Goal: Task Accomplishment & Management: Manage account settings

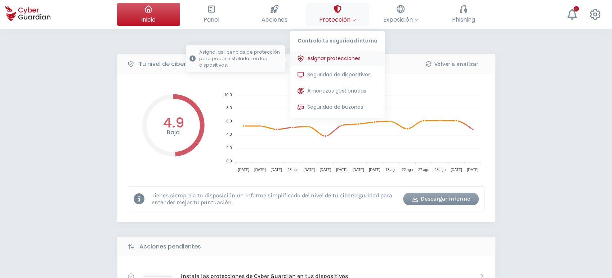
click at [340, 61] on span "Asignar protecciones" at bounding box center [333, 59] width 53 height 8
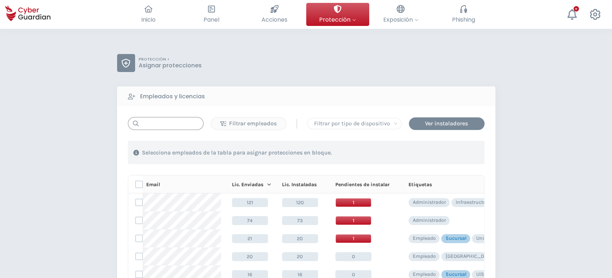
click at [158, 126] on input "text" at bounding box center [166, 123] width 76 height 13
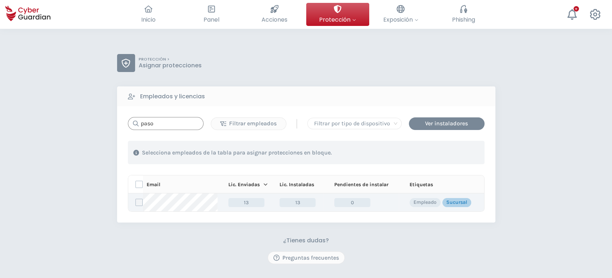
type input "paso"
click at [140, 200] on label at bounding box center [138, 202] width 7 height 7
click at [136, 200] on input "checkbox" at bounding box center [136, 202] width 0 height 6
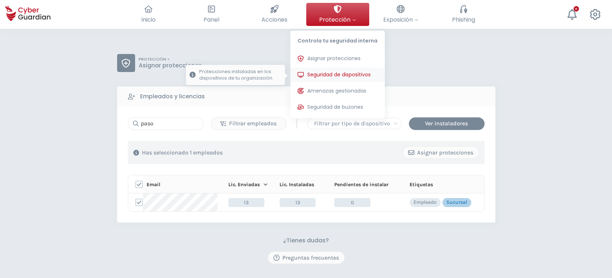
click at [332, 74] on span "Seguridad de dispositivos" at bounding box center [338, 75] width 63 height 8
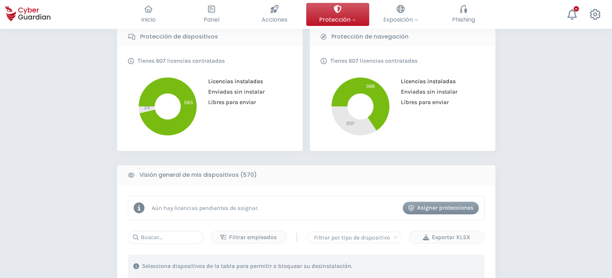
scroll to position [320, 0]
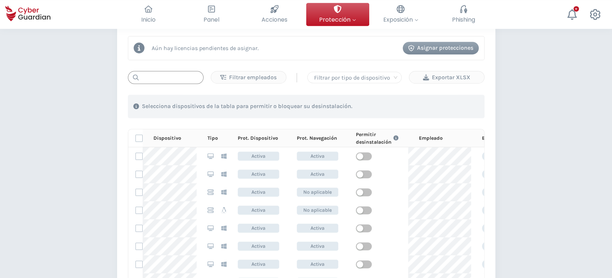
click at [165, 76] on input "text" at bounding box center [166, 77] width 76 height 13
paste input "PC-S022-12"
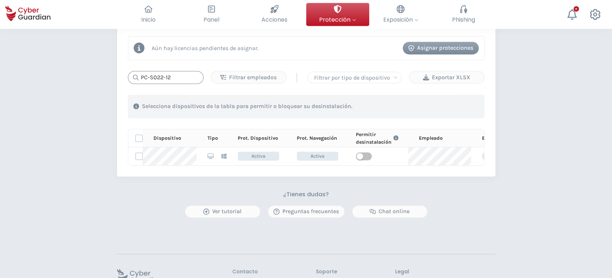
click at [178, 78] on input "PC-S022-12" at bounding box center [166, 77] width 76 height 13
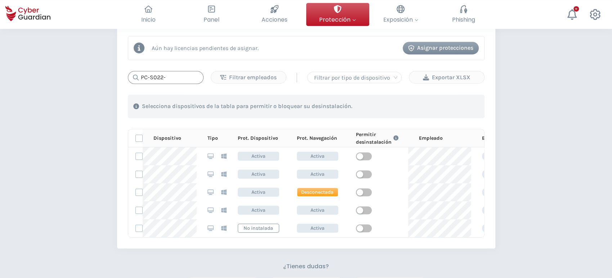
click at [164, 73] on input "PC-S022-" at bounding box center [166, 77] width 76 height 13
click at [173, 79] on input "PC-S022-" at bounding box center [166, 77] width 76 height 13
type input "P"
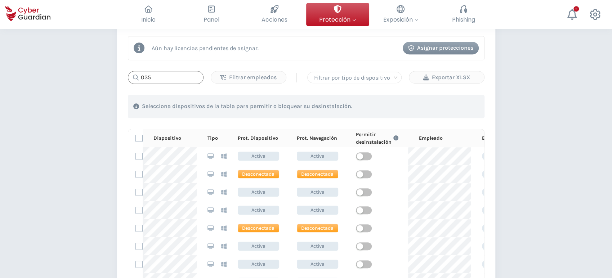
click at [154, 78] on input "035" at bounding box center [166, 77] width 76 height 13
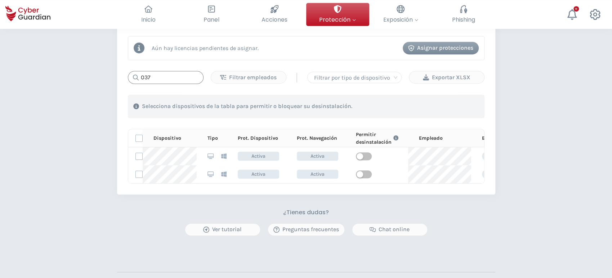
type input "037"
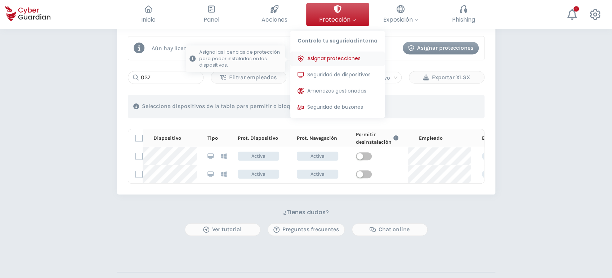
click at [324, 55] on span "Asignar protecciones" at bounding box center [333, 59] width 53 height 8
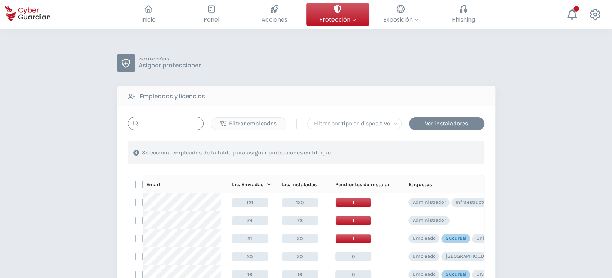
click at [161, 123] on input "text" at bounding box center [166, 123] width 76 height 13
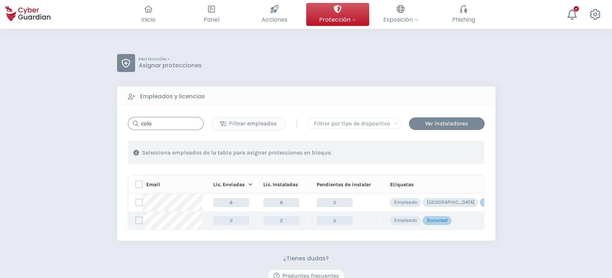
type input "colo"
click at [139, 222] on label at bounding box center [138, 220] width 7 height 7
click at [136, 222] on input "checkbox" at bounding box center [136, 220] width 0 height 6
click at [439, 149] on div "Asignar protecciones" at bounding box center [440, 152] width 65 height 9
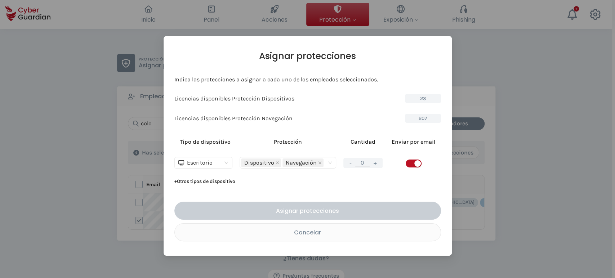
click at [377, 164] on button "+" at bounding box center [375, 162] width 9 height 9
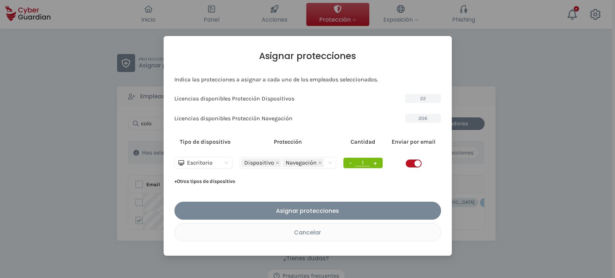
type input "1"
click at [416, 164] on div "button" at bounding box center [417, 163] width 6 height 6
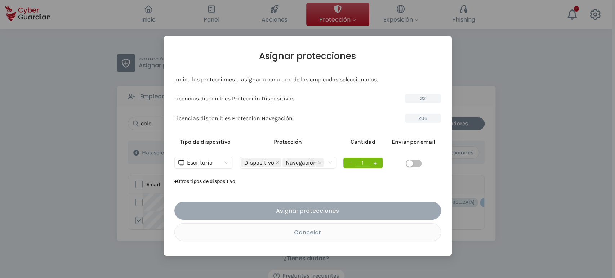
click at [336, 213] on div "Asignar protecciones" at bounding box center [308, 210] width 256 height 9
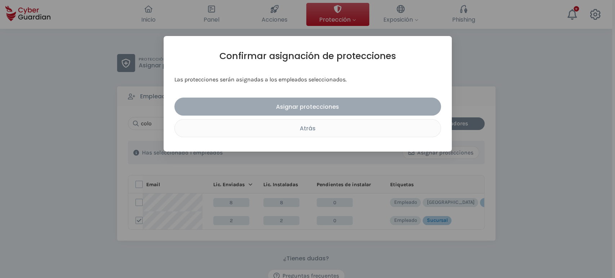
click at [318, 108] on div "Asignar protecciones" at bounding box center [308, 106] width 256 height 9
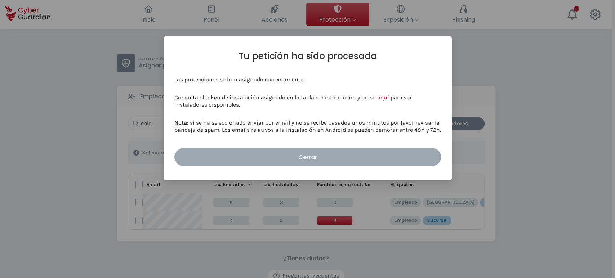
click at [325, 154] on div "Cerrar" at bounding box center [308, 157] width 256 height 9
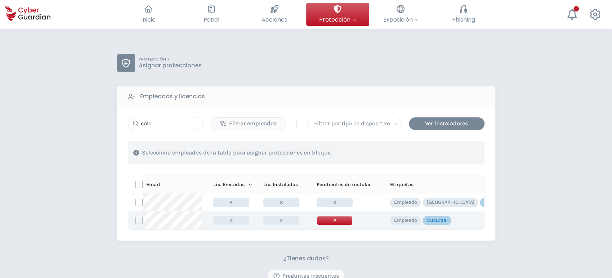
click at [333, 221] on span "2" at bounding box center [335, 220] width 36 height 9
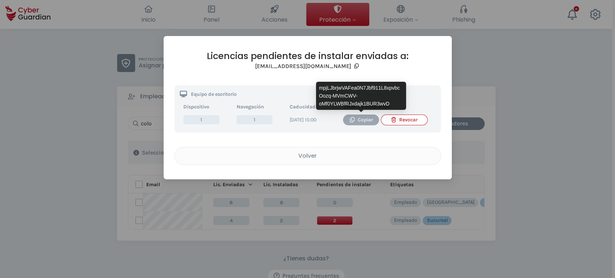
click at [360, 118] on div "Copiar" at bounding box center [360, 120] width 25 height 8
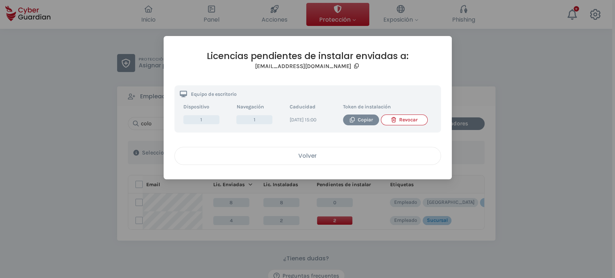
click at [347, 160] on div "Volver" at bounding box center [307, 155] width 255 height 9
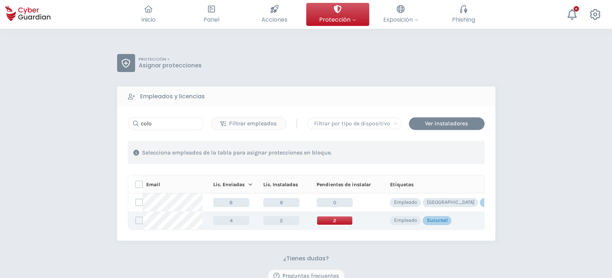
click at [335, 222] on span "2" at bounding box center [335, 220] width 36 height 9
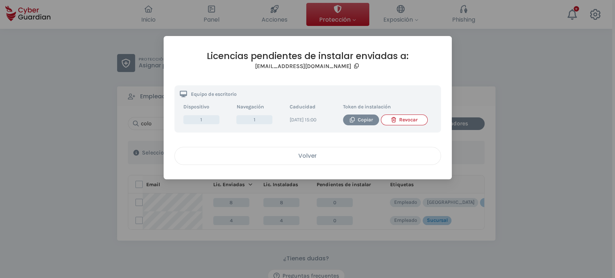
click at [300, 160] on div "Volver" at bounding box center [307, 155] width 255 height 9
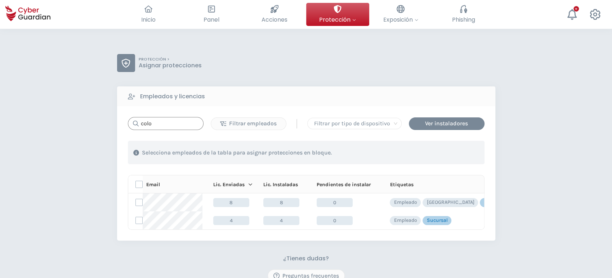
click at [149, 121] on input "colo" at bounding box center [166, 123] width 76 height 13
drag, startPoint x: 170, startPoint y: 126, endPoint x: 134, endPoint y: 121, distance: 36.4
click at [134, 121] on div "colo" at bounding box center [166, 123] width 76 height 13
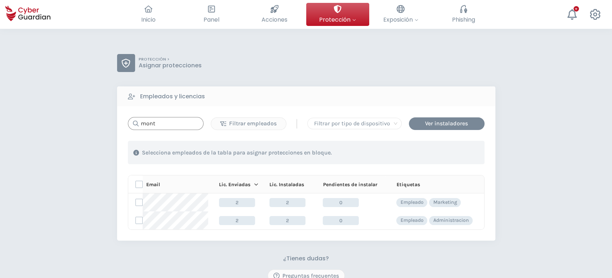
drag, startPoint x: 161, startPoint y: 123, endPoint x: 122, endPoint y: 116, distance: 39.9
click at [122, 116] on div "mont Filtrar empleados | Filtrar por tipo de dispositivo Ver instaladores 1 . C…" at bounding box center [306, 173] width 378 height 134
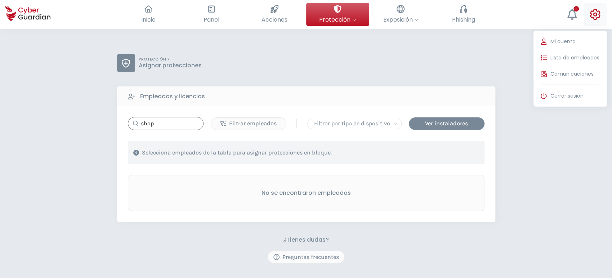
type input "shop"
click at [600, 14] on button "Mi cuenta Lista de empleados Comunicaciones Cerrar sesión" at bounding box center [594, 14] width 23 height 23
click at [566, 55] on button "Lista de empleados" at bounding box center [569, 57] width 73 height 14
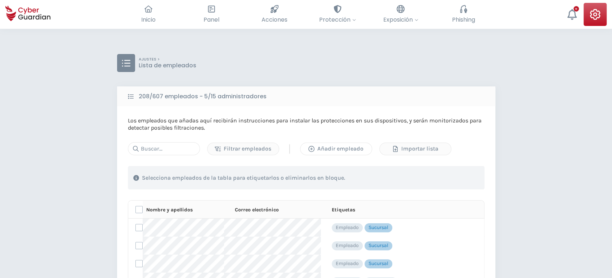
click at [328, 149] on div "Añadir empleado" at bounding box center [336, 148] width 61 height 9
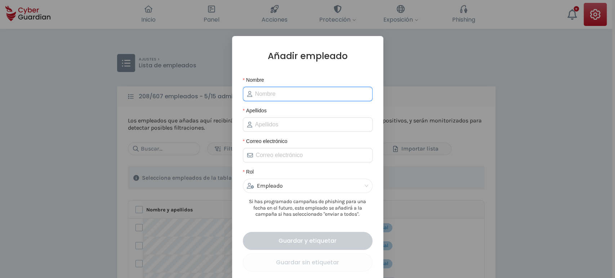
click at [274, 93] on input "Nombre" at bounding box center [311, 94] width 113 height 9
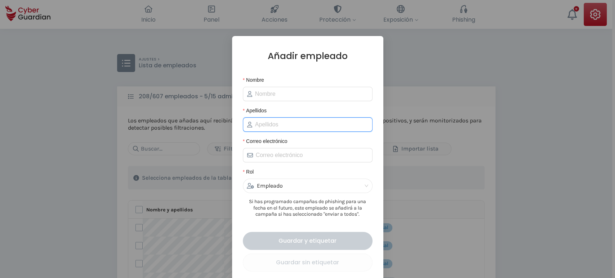
click at [269, 126] on input "Apellidos" at bounding box center [311, 124] width 113 height 9
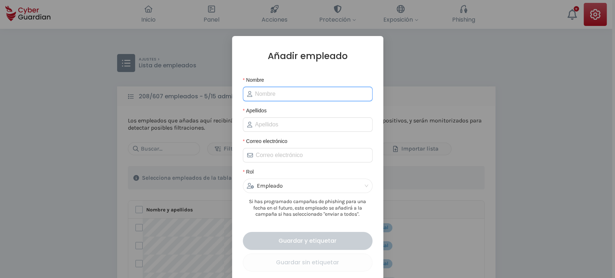
click at [272, 93] on input "Nombre" at bounding box center [311, 94] width 113 height 9
click at [267, 108] on label "Apellidos" at bounding box center [257, 111] width 29 height 8
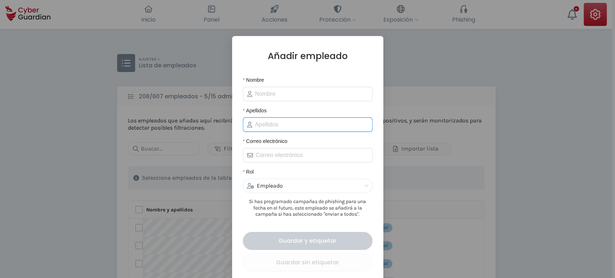
click at [267, 120] on input "Apellidos" at bounding box center [311, 124] width 113 height 9
click at [256, 126] on input "Apellidos" at bounding box center [311, 124] width 113 height 9
type input "Shopping"
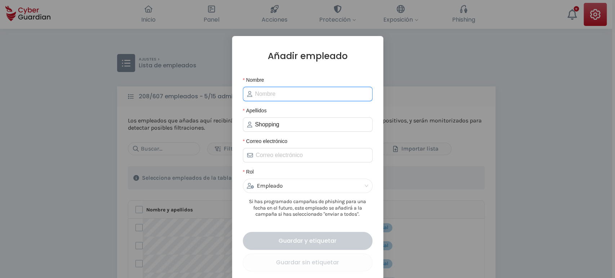
click at [289, 93] on input "Nombre" at bounding box center [311, 94] width 113 height 9
click at [255, 93] on input "[GEOGRAPHIC_DATA]" at bounding box center [311, 94] width 113 height 9
type input "[GEOGRAPHIC_DATA]"
click at [260, 152] on input "Correo electrónico" at bounding box center [312, 155] width 112 height 9
paste input "[EMAIL_ADDRESS][DOMAIN_NAME]"
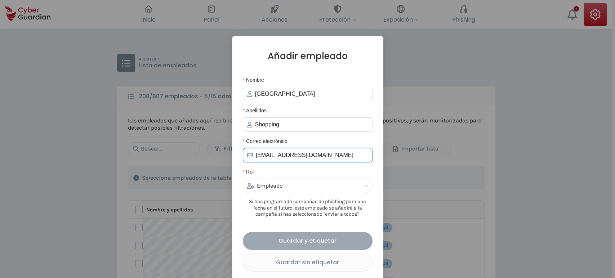
type input "[EMAIL_ADDRESS][DOMAIN_NAME]"
click at [310, 238] on div "Guardar y etiquetar" at bounding box center [307, 240] width 119 height 9
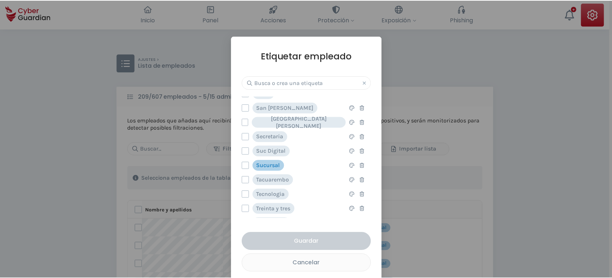
scroll to position [472, 0]
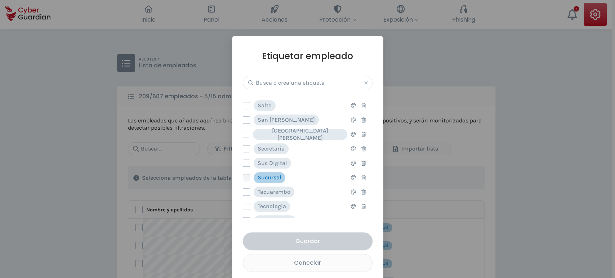
click at [243, 178] on label at bounding box center [246, 177] width 7 height 7
click at [243, 178] on input "checkbox" at bounding box center [243, 177] width 0 height 6
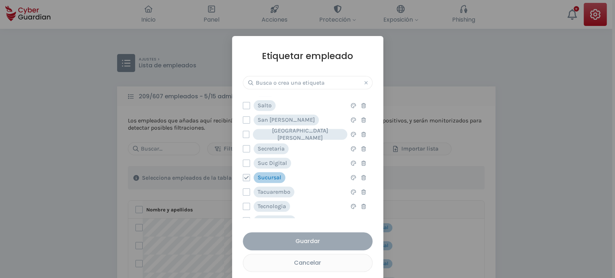
click at [308, 241] on div "Guardar" at bounding box center [307, 241] width 119 height 9
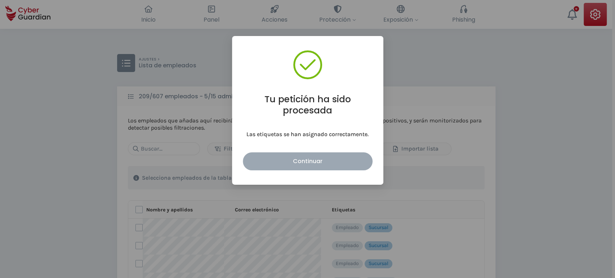
click at [327, 165] on button "Continuar" at bounding box center [308, 161] width 130 height 18
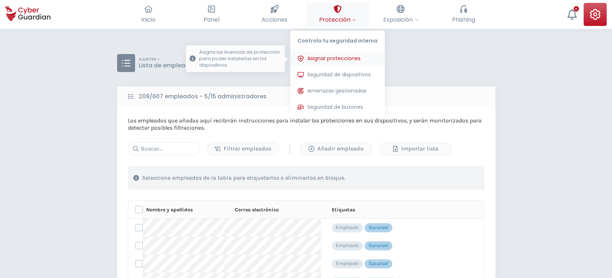
click at [326, 58] on span "Asignar protecciones" at bounding box center [333, 59] width 53 height 8
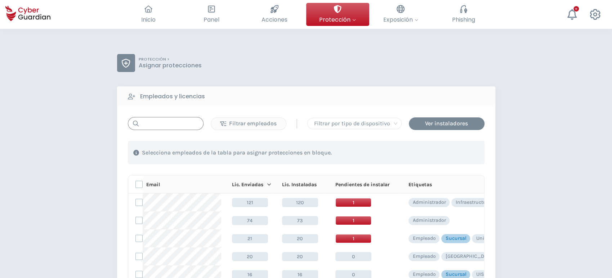
click at [178, 118] on input "text" at bounding box center [166, 123] width 76 height 13
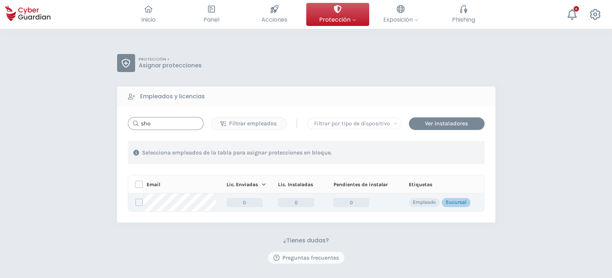
type input "sho"
click at [136, 204] on label at bounding box center [138, 202] width 7 height 7
click at [136, 204] on input "checkbox" at bounding box center [136, 202] width 0 height 6
click at [421, 155] on div "Asignar protecciones" at bounding box center [440, 152] width 65 height 9
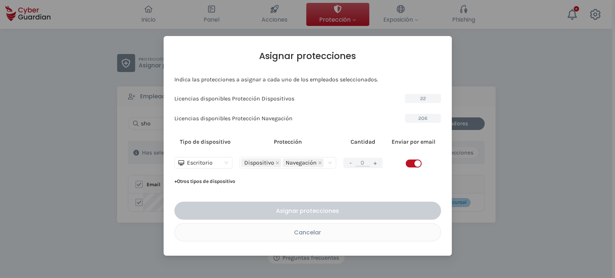
click at [380, 164] on div "- 0 +" at bounding box center [362, 163] width 39 height 10
click at [379, 164] on button "+" at bounding box center [375, 162] width 9 height 9
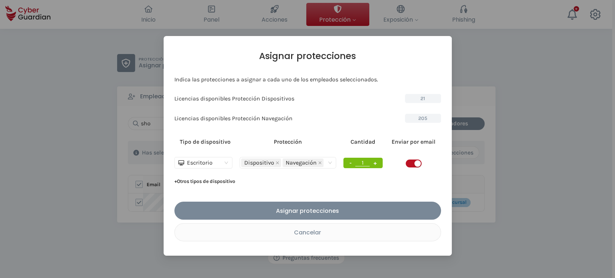
click at [377, 164] on button "+" at bounding box center [375, 162] width 9 height 9
type input "2"
click at [408, 162] on span "button" at bounding box center [414, 164] width 16 height 8
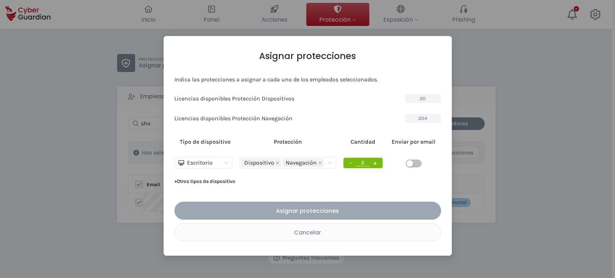
click at [310, 212] on div "Asignar protecciones" at bounding box center [308, 210] width 256 height 9
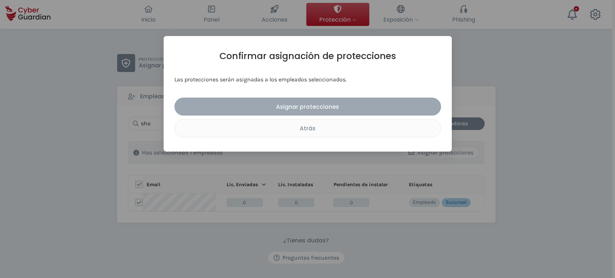
click at [309, 104] on div "Asignar protecciones" at bounding box center [308, 106] width 256 height 9
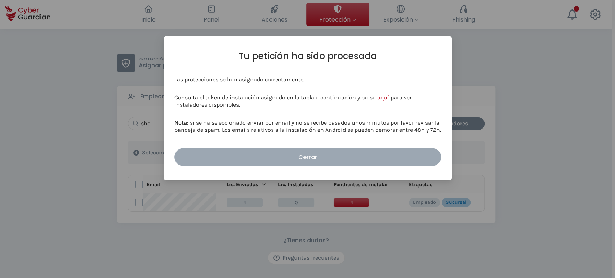
click at [317, 149] on button "Cerrar" at bounding box center [307, 157] width 267 height 18
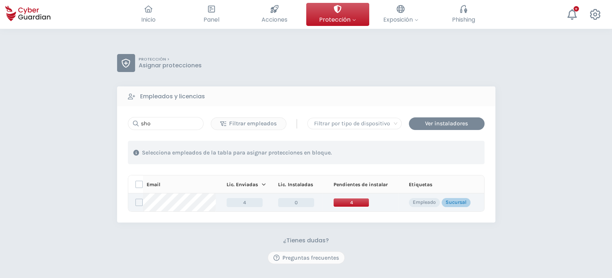
click at [350, 204] on span "4" at bounding box center [351, 202] width 36 height 9
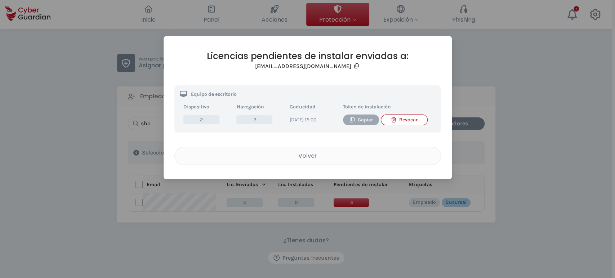
click at [354, 118] on div "Copiar" at bounding box center [360, 120] width 25 height 8
click at [297, 160] on div "Volver" at bounding box center [307, 155] width 255 height 9
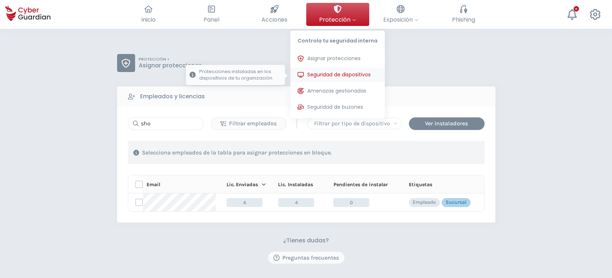
click at [321, 69] on button "Seguridad de dispositivos Protecciones instaladas en los dispositivos de tu org…" at bounding box center [337, 75] width 94 height 14
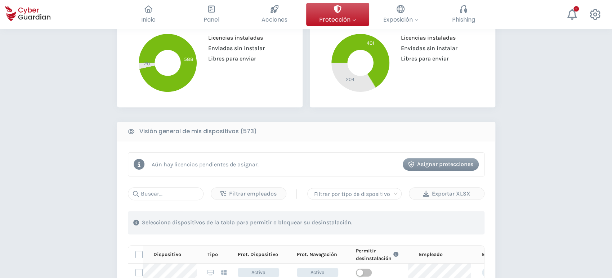
scroll to position [280, 0]
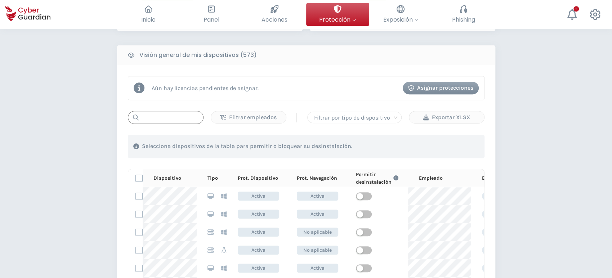
click at [176, 120] on input "text" at bounding box center [166, 117] width 76 height 13
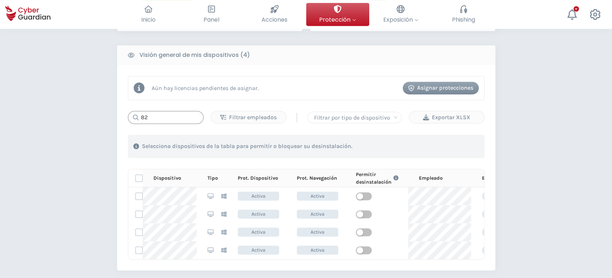
drag, startPoint x: 170, startPoint y: 118, endPoint x: 83, endPoint y: 110, distance: 87.9
click at [83, 110] on div "PROTECCIÓN > Seguridad de dispositivos ¿Cómo funciona? Añade empleados Instala …" at bounding box center [306, 86] width 612 height 675
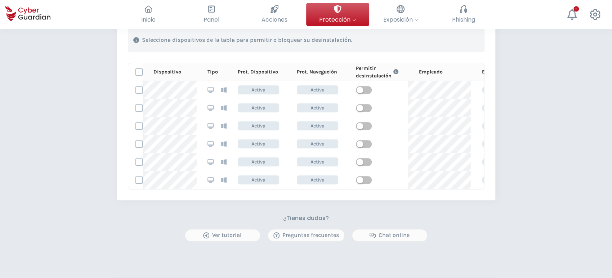
scroll to position [400, 0]
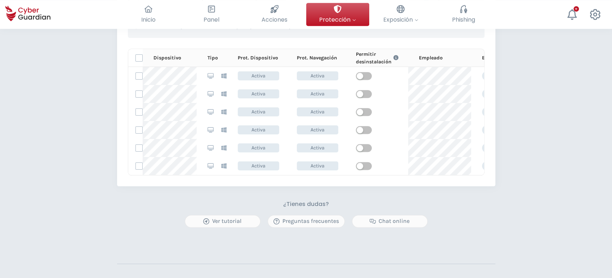
type input "97"
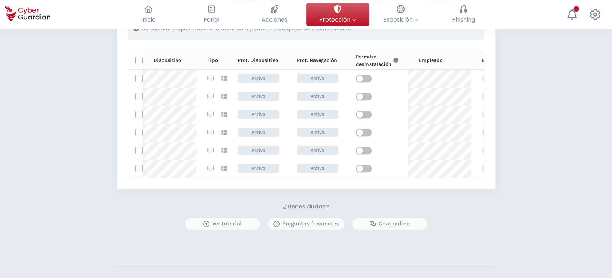
scroll to position [360, 0]
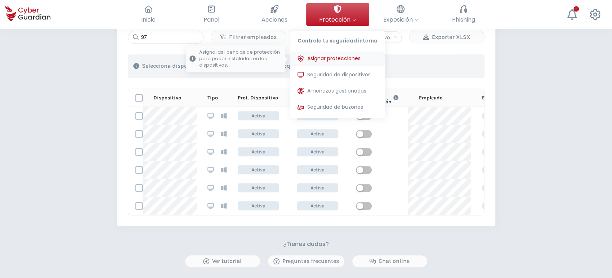
click at [328, 63] on button "Asignar protecciones Asigna las licencias de protección para poder instalarlas …" at bounding box center [337, 59] width 94 height 14
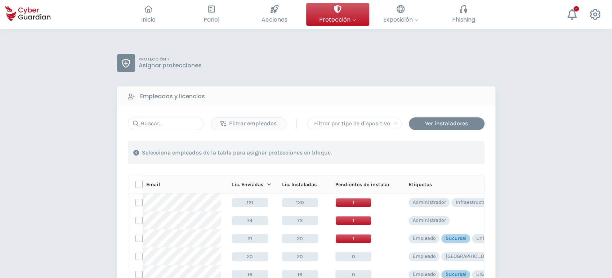
click at [157, 115] on div "Filtrar empleados | Filtrar por tipo de dispositivo Ver instaladores 1 . Con la…" at bounding box center [306, 245] width 378 height 278
click at [157, 122] on input "text" at bounding box center [166, 123] width 76 height 13
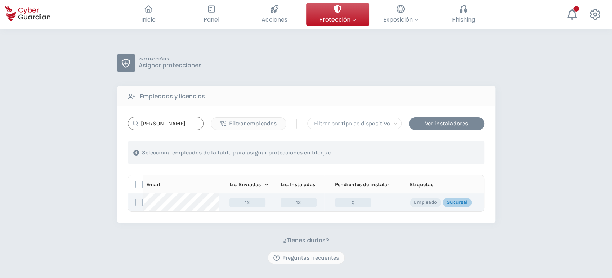
type input "[PERSON_NAME]"
click at [141, 202] on label at bounding box center [138, 202] width 7 height 7
click at [136, 202] on input "checkbox" at bounding box center [136, 202] width 0 height 6
click at [432, 153] on div "Asignar protecciones" at bounding box center [440, 152] width 65 height 9
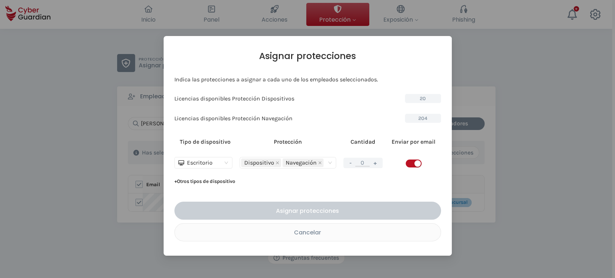
click at [376, 162] on button "+" at bounding box center [375, 162] width 9 height 9
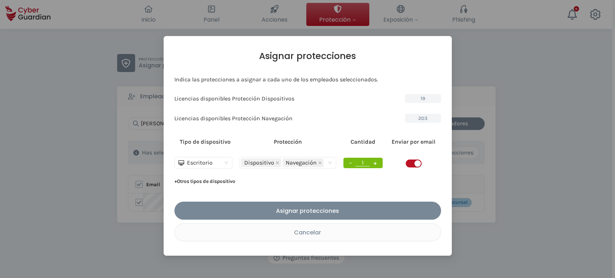
click at [376, 162] on button "+" at bounding box center [375, 162] width 9 height 9
type input "2"
click at [411, 164] on span "button" at bounding box center [414, 164] width 16 height 8
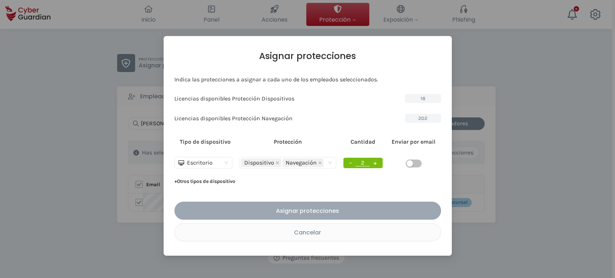
click at [318, 209] on div "Asignar protecciones" at bounding box center [308, 210] width 256 height 9
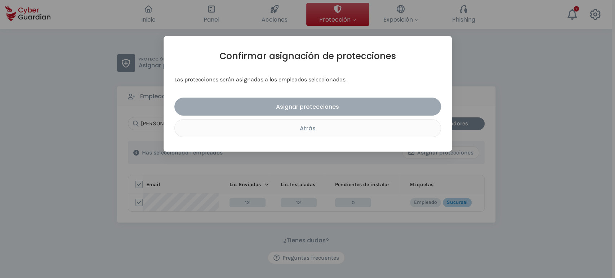
click at [334, 106] on div "Asignar protecciones" at bounding box center [308, 106] width 256 height 9
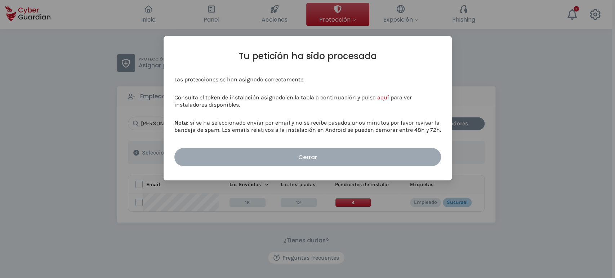
click at [366, 152] on button "Cerrar" at bounding box center [307, 157] width 267 height 18
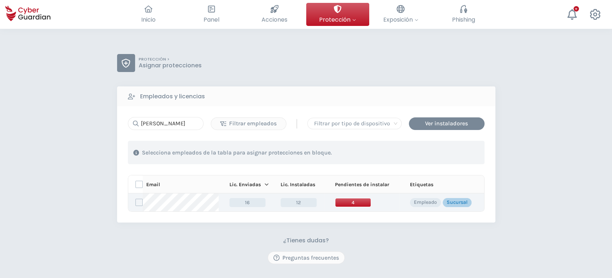
click at [350, 201] on span "4" at bounding box center [353, 202] width 36 height 9
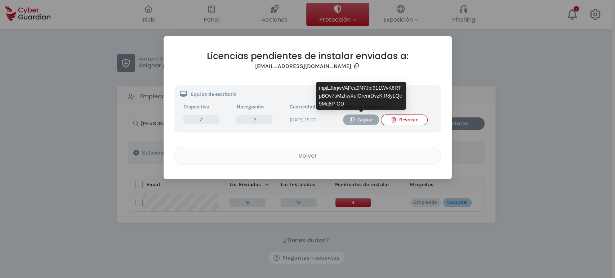
click at [357, 118] on div "Copiar" at bounding box center [360, 120] width 25 height 8
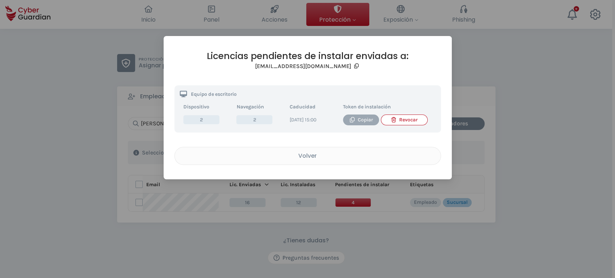
click at [365, 121] on div "Copiar" at bounding box center [360, 120] width 25 height 8
click at [58, 170] on div "Licencias pendientes de instalar enviadas a: [EMAIL_ADDRESS][DOMAIN_NAME] Equip…" at bounding box center [307, 139] width 615 height 278
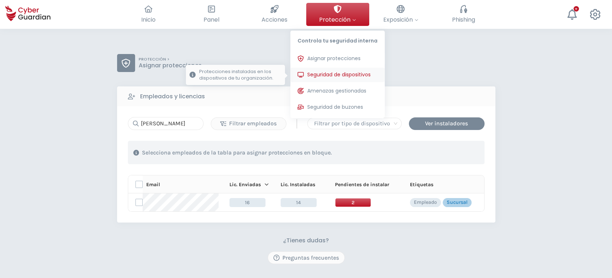
click at [328, 74] on span "Seguridad de dispositivos" at bounding box center [338, 75] width 63 height 8
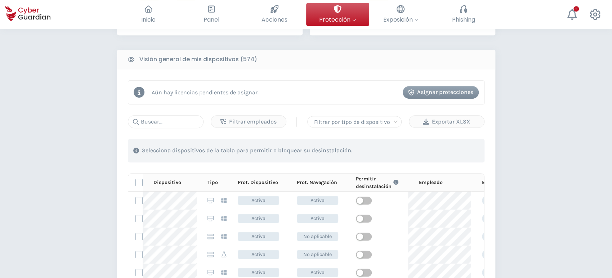
scroll to position [280, 0]
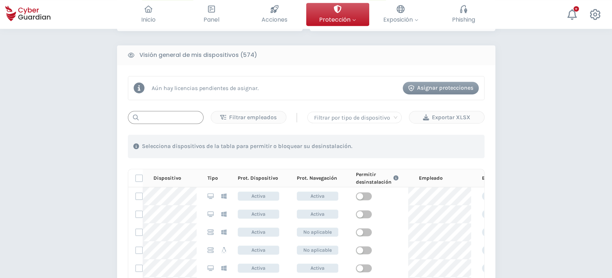
click at [156, 120] on input "text" at bounding box center [166, 117] width 76 height 13
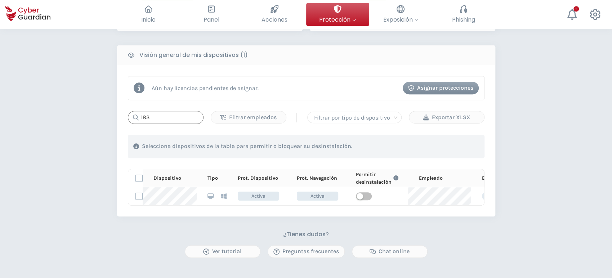
type input "183"
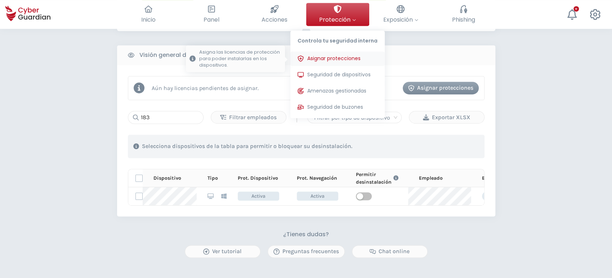
click at [326, 55] on span "Asignar protecciones" at bounding box center [333, 59] width 53 height 8
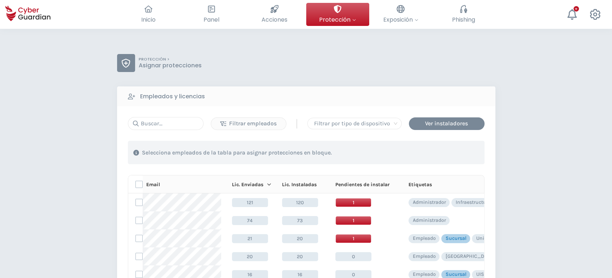
click at [160, 116] on div "Filtrar empleados | Filtrar por tipo de dispositivo Ver instaladores 1 . Con la…" at bounding box center [306, 245] width 378 height 278
click at [158, 123] on input "text" at bounding box center [166, 123] width 76 height 13
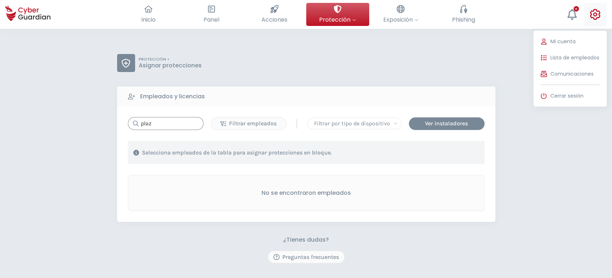
type input "plaz"
click at [592, 15] on icon at bounding box center [595, 14] width 11 height 11
click at [576, 56] on span "Lista de empleados" at bounding box center [574, 58] width 49 height 8
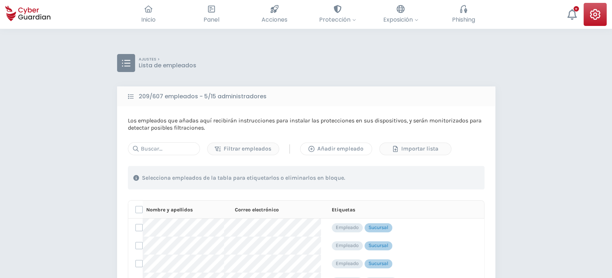
click at [344, 149] on div "Añadir empleado" at bounding box center [336, 148] width 61 height 9
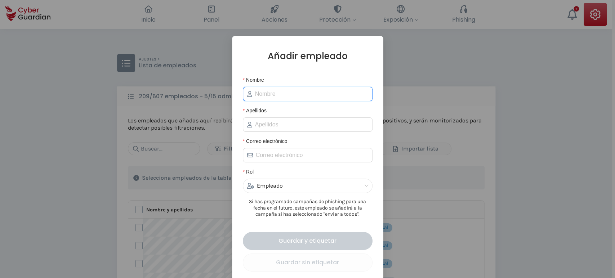
click at [272, 96] on input "Nombre" at bounding box center [311, 94] width 113 height 9
type input "Plaza"
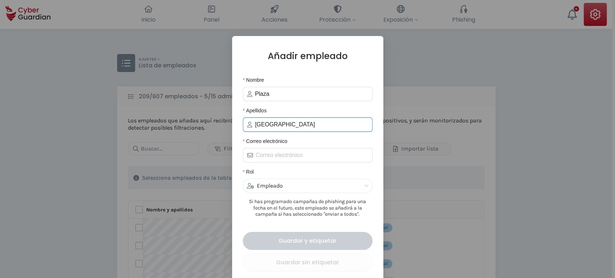
type input "[GEOGRAPHIC_DATA]"
click at [273, 164] on form "Nombre Plaza Apellidos Italia Correo electrónico Rol Empleado Si has programado…" at bounding box center [308, 184] width 130 height 217
click at [273, 157] on input "Correo electrónico" at bounding box center [312, 155] width 112 height 9
click at [277, 153] on input "Correo electrónico" at bounding box center [312, 155] width 112 height 9
paste input "[EMAIL_ADDRESS][DOMAIN_NAME]"
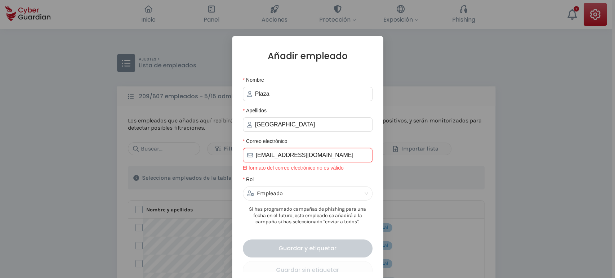
click at [256, 156] on input "[EMAIL_ADDRESS][DOMAIN_NAME]" at bounding box center [312, 155] width 112 height 9
click at [340, 152] on input "[EMAIL_ADDRESS][DOMAIN_NAME]" at bounding box center [312, 155] width 112 height 9
click at [273, 158] on input "[EMAIL_ADDRESS][DOMAIN_NAME]" at bounding box center [312, 155] width 112 height 9
click at [283, 156] on input "[EMAIL_ADDRESS][DOMAIN_NAME]" at bounding box center [312, 155] width 112 height 9
click at [331, 153] on input "[EMAIL_ADDRESS][DOMAIN_NAME]" at bounding box center [312, 155] width 112 height 9
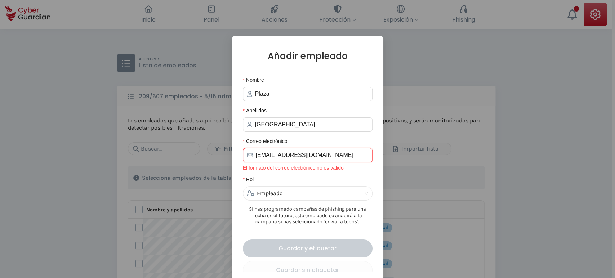
click at [256, 159] on input "[EMAIL_ADDRESS][DOMAIN_NAME]" at bounding box center [312, 155] width 112 height 9
click at [253, 155] on span "[EMAIL_ADDRESS][DOMAIN_NAME]" at bounding box center [308, 155] width 130 height 14
click at [269, 162] on span "[EMAIL_ADDRESS][DOMAIN_NAME]" at bounding box center [308, 155] width 130 height 14
click at [281, 158] on input "[EMAIL_ADDRESS][DOMAIN_NAME]" at bounding box center [312, 155] width 112 height 9
click at [281, 157] on input "[EMAIL_ADDRESS][DOMAIN_NAME]" at bounding box center [312, 155] width 112 height 9
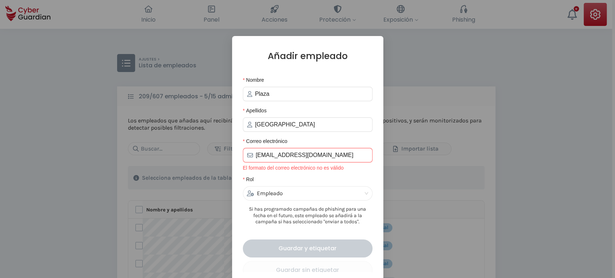
drag, startPoint x: 281, startPoint y: 157, endPoint x: 253, endPoint y: 156, distance: 28.1
click at [253, 156] on span "[EMAIL_ADDRESS][DOMAIN_NAME]" at bounding box center [308, 155] width 130 height 14
type input "@[DOMAIN_NAME]"
drag, startPoint x: 327, startPoint y: 160, endPoint x: 207, endPoint y: 149, distance: 120.4
click at [207, 149] on div "Añadir empleado Nombre Plaza Apellidos Italia Correo electrónico @[DOMAIN_NAME]…" at bounding box center [307, 139] width 615 height 278
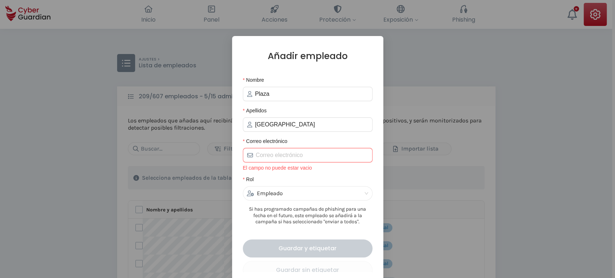
click at [272, 156] on input "Correo electrónico" at bounding box center [312, 155] width 112 height 9
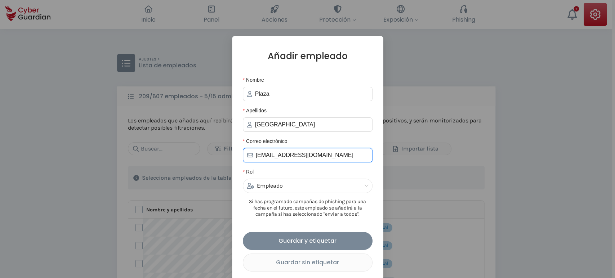
drag, startPoint x: 278, startPoint y: 156, endPoint x: 213, endPoint y: 148, distance: 65.4
click at [213, 148] on div "Añadir empleado Nombre Plaza Apellidos Italia Correo electrónico [EMAIL_ADDRESS…" at bounding box center [307, 139] width 615 height 278
paste input "plazaItalia"
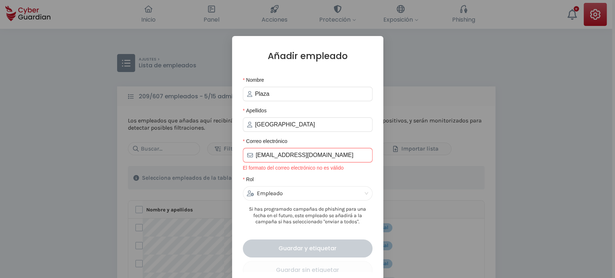
type input "[EMAIL_ADDRESS][DOMAIN_NAME]"
click at [452, 96] on div "Añadir empleado Nombre Plaza Apellidos Italia Correo electrónico [EMAIL_ADDRESS…" at bounding box center [307, 139] width 615 height 278
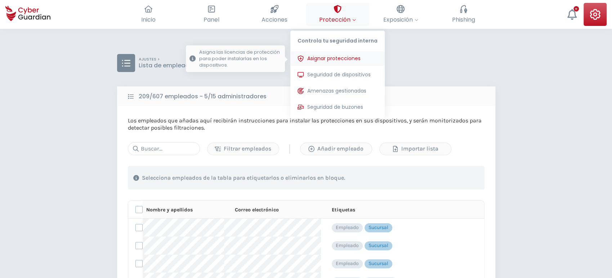
click at [332, 57] on span "Asignar protecciones" at bounding box center [333, 59] width 53 height 8
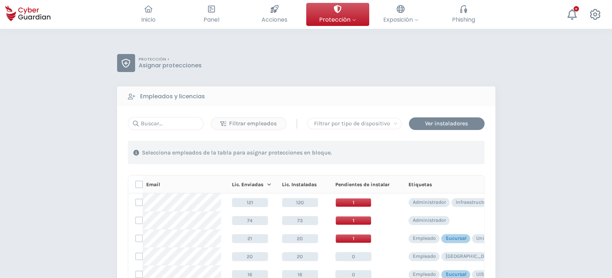
drag, startPoint x: 165, startPoint y: 109, endPoint x: 164, endPoint y: 124, distance: 15.6
click at [165, 112] on div "Filtrar empleados | Filtrar por tipo de dispositivo Ver instaladores 1 . Con la…" at bounding box center [306, 245] width 378 height 278
click at [164, 124] on input "text" at bounding box center [166, 123] width 76 height 13
paste input "plazaItalia"
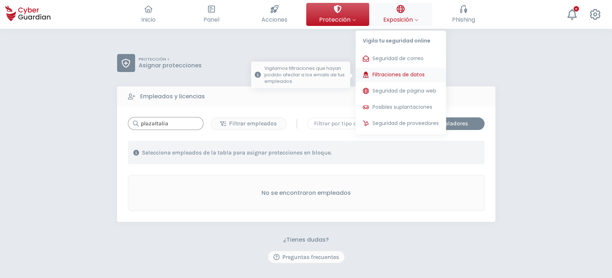
type input "plazaItalia"
click at [278, 80] on p "Vigilamos filtraciones que hayan podido afectar a los emails de tus empleados." at bounding box center [305, 74] width 82 height 19
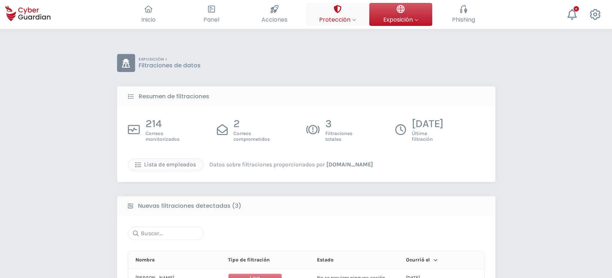
click at [340, 17] on span "Protección" at bounding box center [337, 19] width 37 height 9
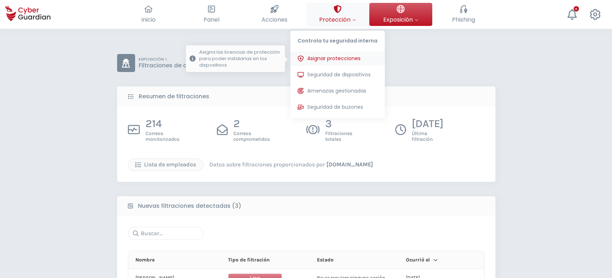
click at [325, 57] on span "Asignar protecciones" at bounding box center [333, 59] width 53 height 8
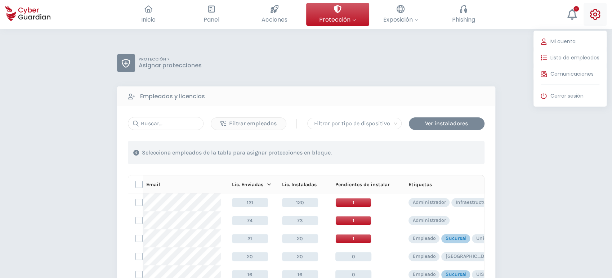
click at [606, 12] on button "Mi cuenta Lista de empleados Comunicaciones Cerrar sesión" at bounding box center [594, 14] width 23 height 23
click at [578, 54] on span "Lista de empleados" at bounding box center [574, 58] width 49 height 8
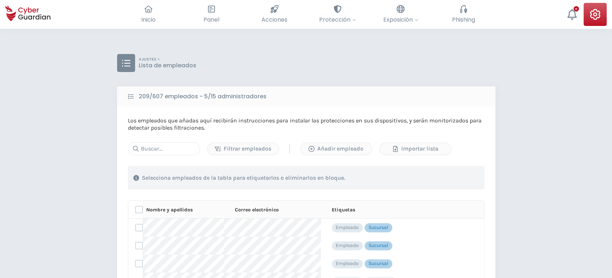
click at [181, 142] on div "Los empleados que añadas aquí recibirán instrucciones para instalar las protecc…" at bounding box center [306, 258] width 357 height 282
click at [175, 152] on input "text" at bounding box center [164, 148] width 72 height 13
paste input "plazaItalia"
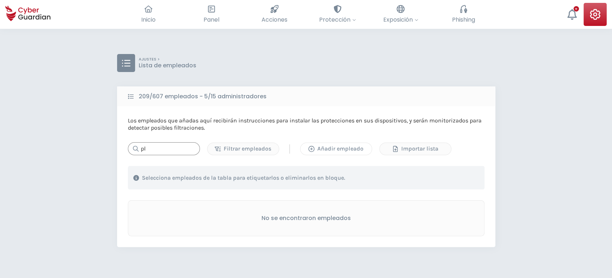
type input "p"
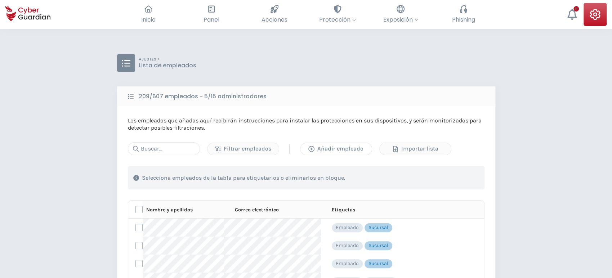
click at [334, 148] on div "Añadir empleado" at bounding box center [336, 148] width 61 height 9
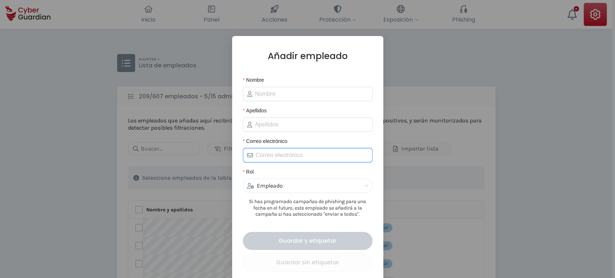
click at [278, 159] on input "Correo electrónico" at bounding box center [312, 155] width 112 height 9
paste input "plazaItalia"
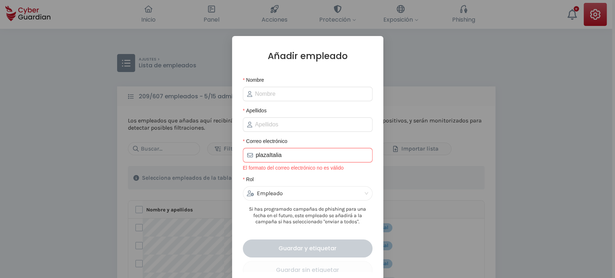
type input "[EMAIL_ADDRESS][DOMAIN_NAME]"
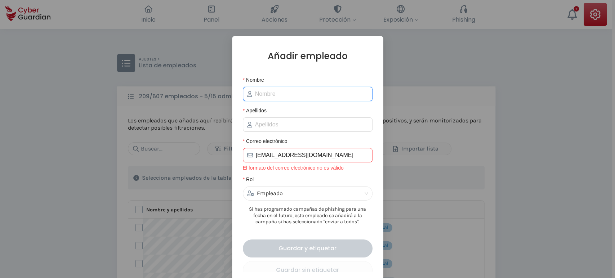
click at [280, 94] on input "Nombre" at bounding box center [311, 94] width 113 height 9
type input "Plaza"
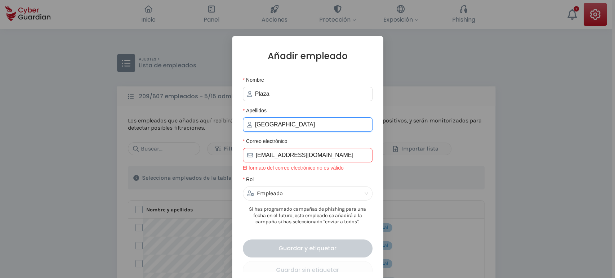
type input "[GEOGRAPHIC_DATA]"
click at [335, 158] on input "[EMAIL_ADDRESS][DOMAIN_NAME]" at bounding box center [312, 155] width 112 height 9
click at [278, 154] on input "[EMAIL_ADDRESS][DOMAIN_NAME]" at bounding box center [312, 155] width 112 height 9
click at [267, 155] on input "[EMAIL_ADDRESS][DOMAIN_NAME]" at bounding box center [312, 155] width 112 height 9
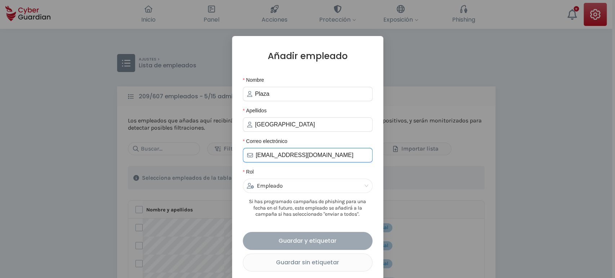
type input "[EMAIL_ADDRESS][DOMAIN_NAME]"
click at [302, 241] on div "Guardar y etiquetar" at bounding box center [307, 240] width 119 height 9
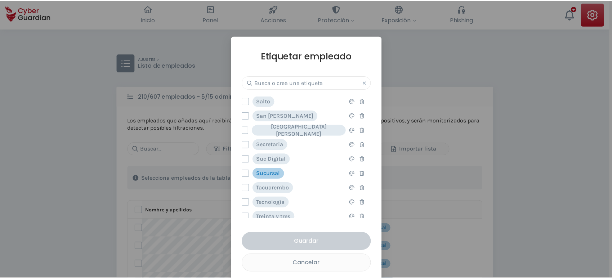
scroll to position [512, 0]
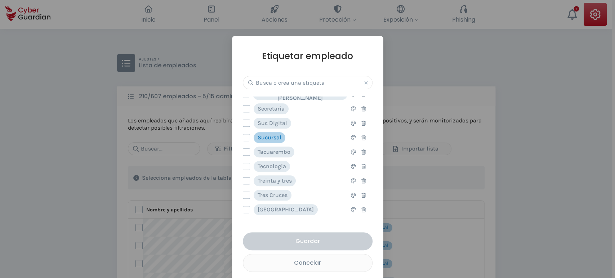
click at [249, 137] on div "Sucursal" at bounding box center [264, 137] width 43 height 11
click at [244, 137] on label at bounding box center [246, 137] width 7 height 7
click at [243, 137] on input "checkbox" at bounding box center [243, 137] width 0 height 6
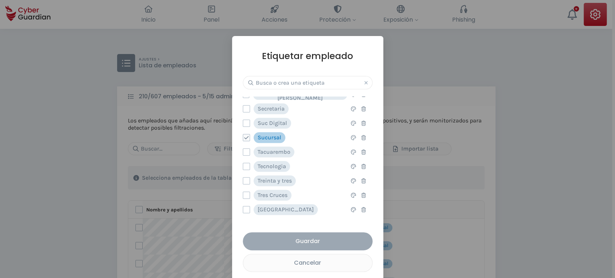
click at [313, 244] on div "Guardar" at bounding box center [307, 241] width 119 height 9
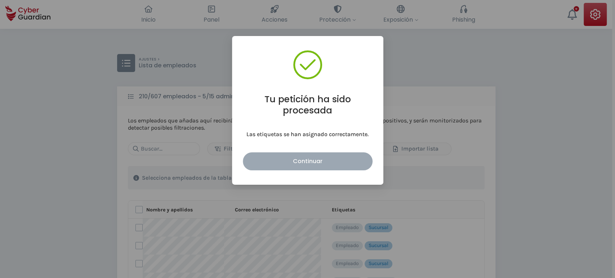
click at [307, 159] on div "Continuar" at bounding box center [307, 161] width 119 height 9
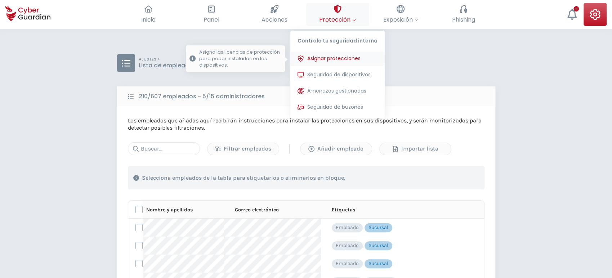
click at [319, 60] on span "Asignar protecciones" at bounding box center [333, 59] width 53 height 8
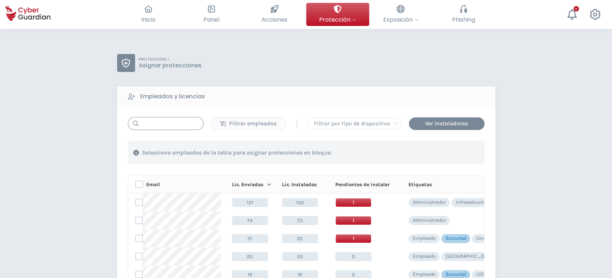
click at [167, 125] on input "text" at bounding box center [166, 123] width 76 height 13
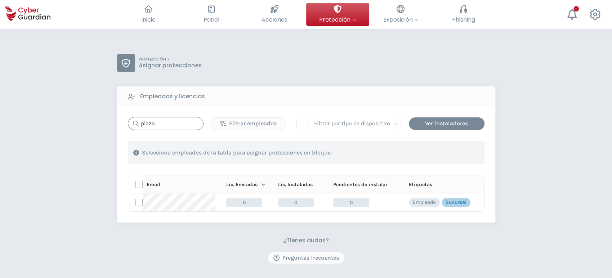
type input "plaza"
drag, startPoint x: 147, startPoint y: 189, endPoint x: 140, endPoint y: 204, distance: 15.7
click at [141, 204] on td at bounding box center [135, 202] width 15 height 18
click at [138, 202] on label at bounding box center [138, 202] width 7 height 7
click at [136, 202] on input "checkbox" at bounding box center [136, 202] width 0 height 6
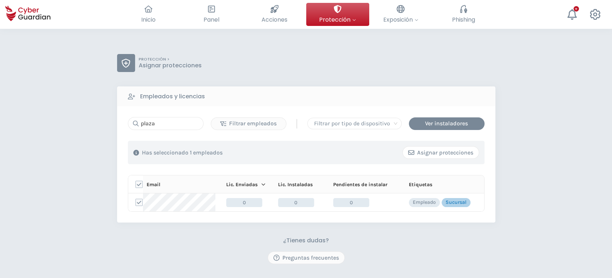
click at [426, 153] on div "Asignar protecciones" at bounding box center [440, 152] width 65 height 9
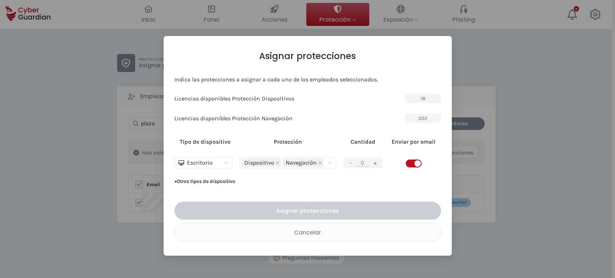
click at [407, 162] on span "button" at bounding box center [414, 164] width 16 height 8
click at [372, 163] on button "+" at bounding box center [375, 162] width 9 height 9
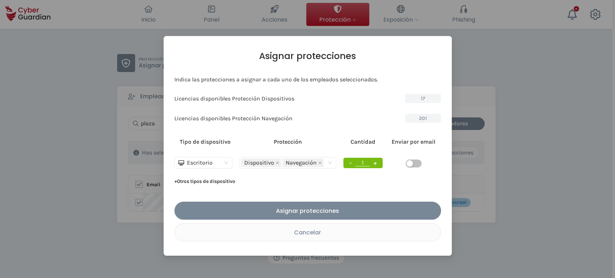
click at [373, 163] on button "+" at bounding box center [375, 162] width 9 height 9
type input "2"
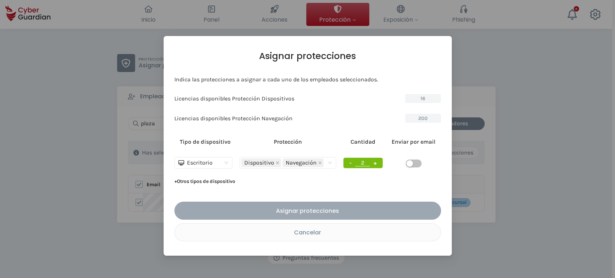
click at [337, 209] on div "Asignar protecciones" at bounding box center [308, 210] width 256 height 9
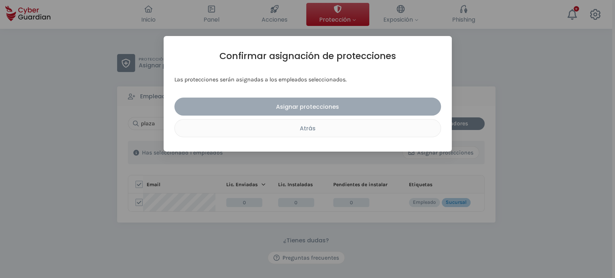
click at [315, 101] on button "Asignar protecciones" at bounding box center [307, 107] width 267 height 18
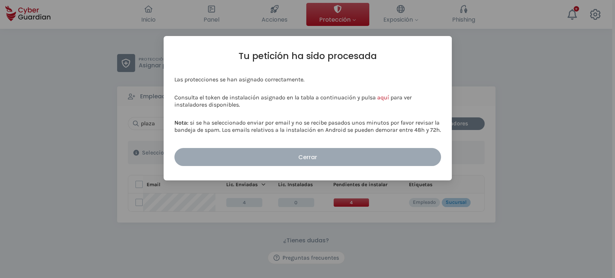
click at [328, 155] on div "Cerrar" at bounding box center [308, 157] width 256 height 9
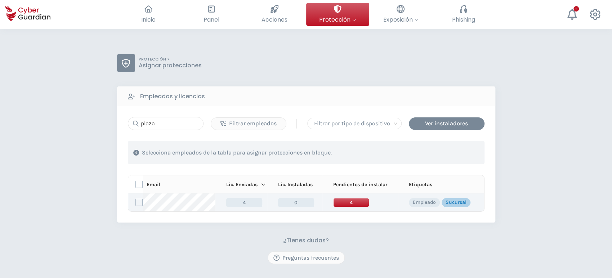
click at [346, 199] on span "4" at bounding box center [351, 202] width 36 height 9
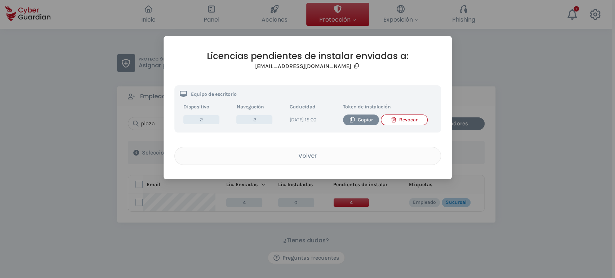
click at [357, 111] on th "Token de instalación" at bounding box center [387, 107] width 96 height 12
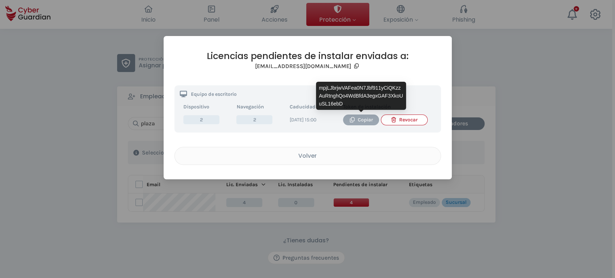
click at [355, 121] on div "Copiar" at bounding box center [360, 120] width 25 height 8
click at [356, 120] on div "Copiar" at bounding box center [360, 120] width 25 height 8
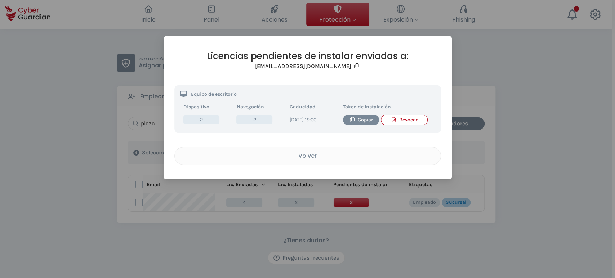
click at [304, 158] on div "Volver" at bounding box center [307, 155] width 255 height 9
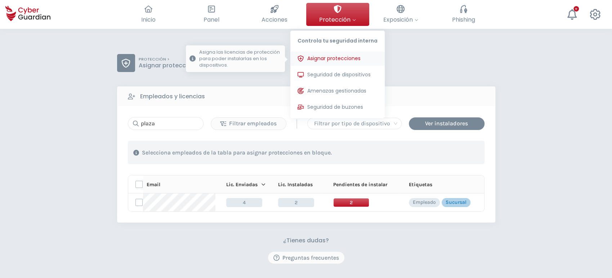
click at [316, 60] on span "Asignar protecciones" at bounding box center [333, 59] width 53 height 8
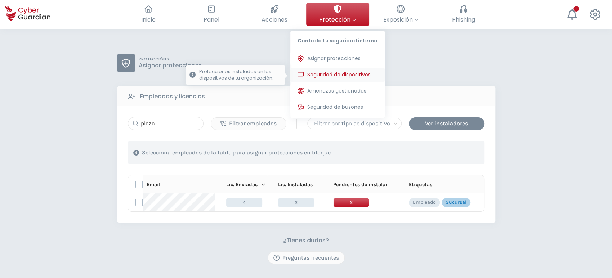
click at [323, 73] on span "Seguridad de dispositivos" at bounding box center [338, 75] width 63 height 8
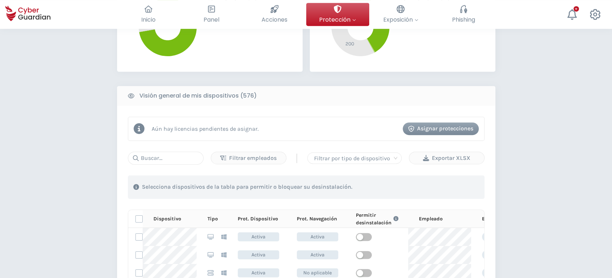
scroll to position [240, 0]
click at [147, 156] on input "text" at bounding box center [166, 157] width 76 height 13
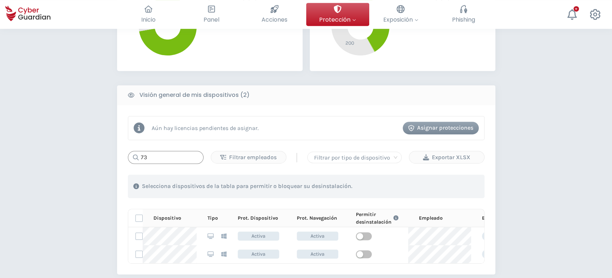
click at [141, 158] on input "73" at bounding box center [166, 157] width 76 height 13
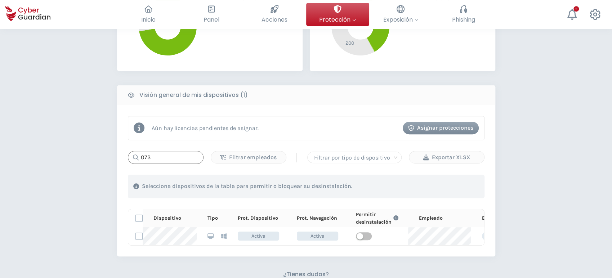
type input "073"
drag, startPoint x: 155, startPoint y: 158, endPoint x: 92, endPoint y: 156, distance: 63.4
click at [92, 156] on div "PROTECCIÓN > Seguridad de dispositivos ¿Cómo funciona? Añade empleados Instala …" at bounding box center [306, 99] width 612 height 621
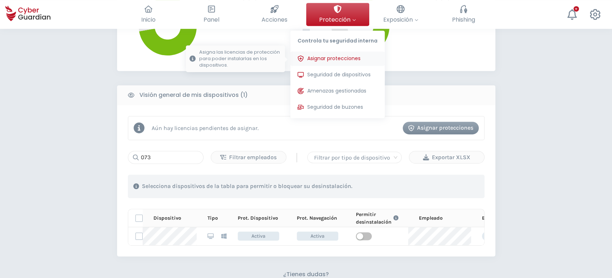
click at [332, 59] on span "Asignar protecciones" at bounding box center [333, 59] width 53 height 8
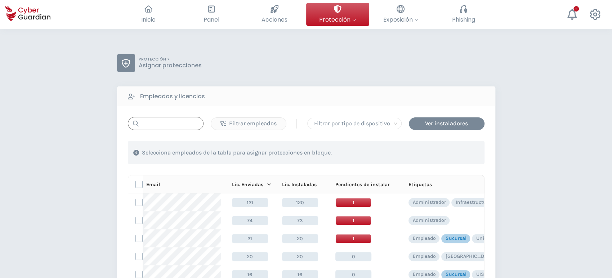
click at [165, 120] on input "text" at bounding box center [166, 123] width 76 height 13
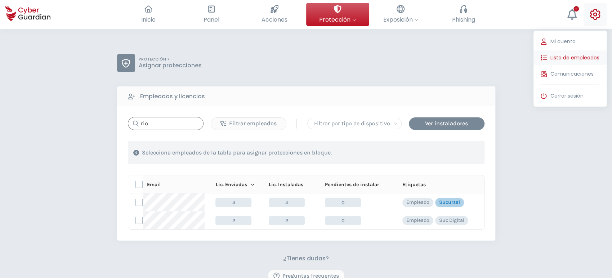
type input "rio"
click at [570, 57] on span "Lista de empleados" at bounding box center [574, 58] width 49 height 8
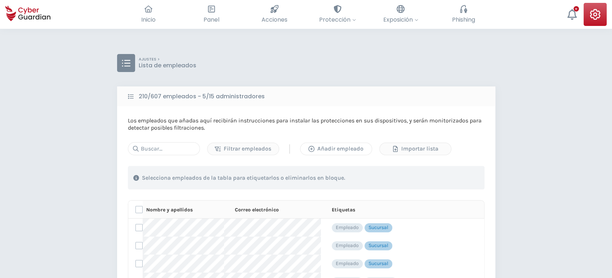
click at [343, 150] on div "Añadir empleado" at bounding box center [336, 148] width 61 height 9
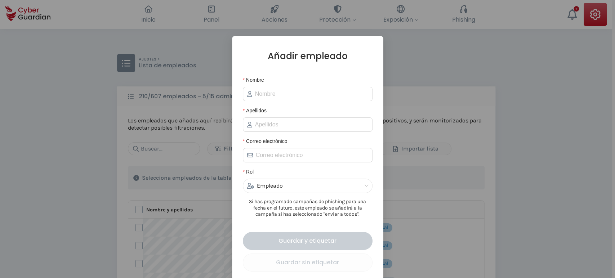
click at [269, 163] on form "Nombre Apellidos Correo electrónico Rol Empleado Si has programado campañas de …" at bounding box center [308, 184] width 130 height 217
click at [272, 157] on input "Correo electrónico" at bounding box center [312, 155] width 112 height 9
drag, startPoint x: 280, startPoint y: 158, endPoint x: 218, endPoint y: 150, distance: 61.8
click at [218, 150] on div "Añadir empleado Nombre Apellidos Correo electrónico [EMAIL_ADDRESS][DOMAIN_NAME…" at bounding box center [307, 139] width 615 height 278
type input "[EMAIL_ADDRESS][DOMAIN_NAME]"
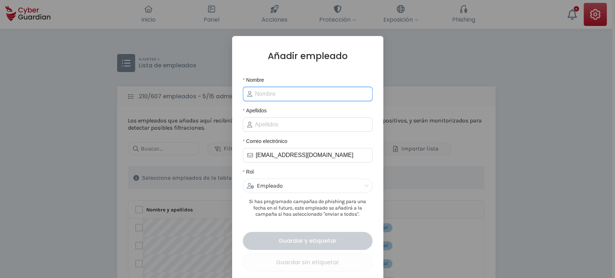
click at [272, 94] on input "Nombre" at bounding box center [311, 94] width 113 height 9
type input "Rio [PERSON_NAME]"
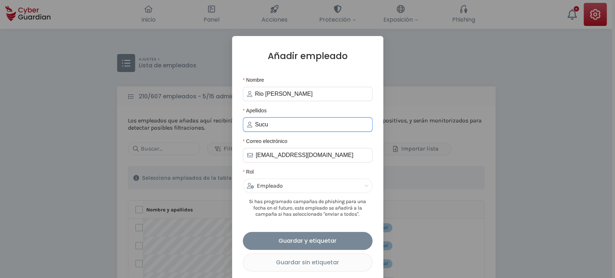
type input "Sucursal"
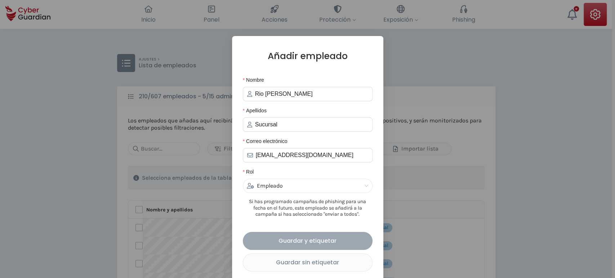
click at [303, 244] on div "Guardar y etiquetar" at bounding box center [307, 240] width 119 height 9
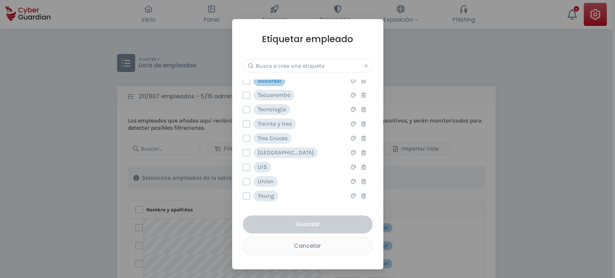
scroll to position [512, 0]
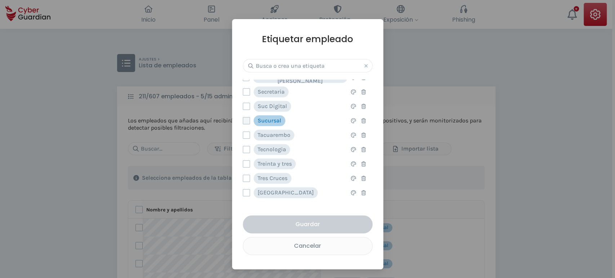
click at [243, 119] on label at bounding box center [246, 120] width 7 height 7
click at [243, 119] on input "checkbox" at bounding box center [243, 120] width 0 height 6
click at [302, 220] on div "Guardar" at bounding box center [307, 224] width 119 height 9
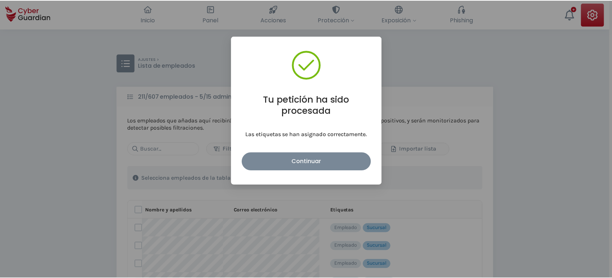
scroll to position [0, 0]
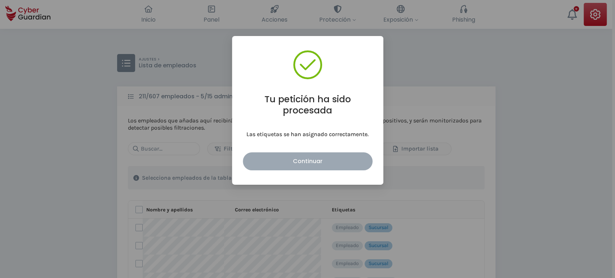
click at [294, 161] on div "Continuar" at bounding box center [307, 161] width 119 height 9
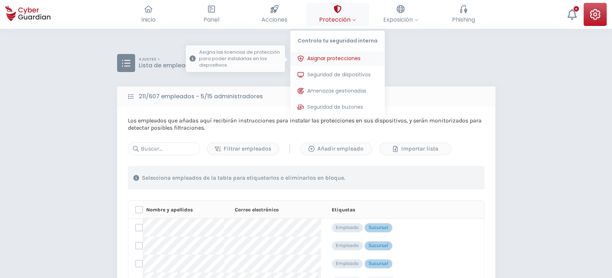
click at [331, 56] on span "Asignar protecciones" at bounding box center [333, 59] width 53 height 8
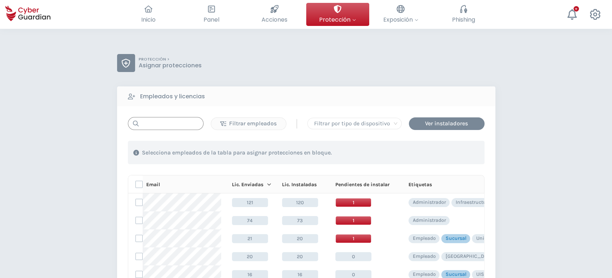
click at [160, 129] on input "text" at bounding box center [166, 123] width 76 height 13
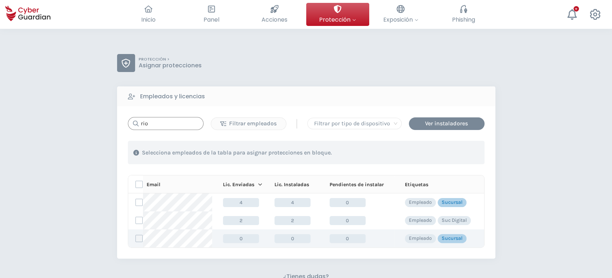
type input "rio"
click at [138, 238] on label at bounding box center [138, 238] width 7 height 7
click at [136, 238] on input "checkbox" at bounding box center [136, 238] width 0 height 6
click at [437, 155] on div "Asignar protecciones" at bounding box center [440, 152] width 65 height 9
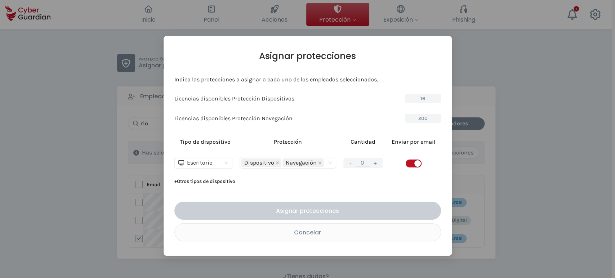
click at [409, 165] on span "button" at bounding box center [414, 164] width 16 height 8
click at [380, 164] on div "- 0 +" at bounding box center [362, 163] width 39 height 10
click at [375, 164] on button "+" at bounding box center [375, 162] width 9 height 9
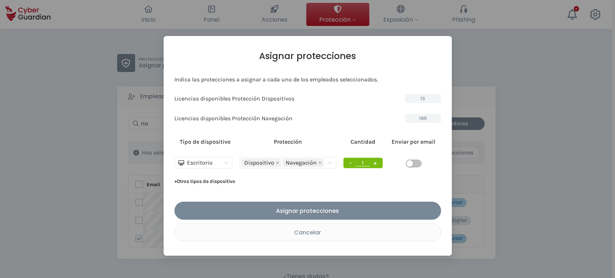
click at [375, 164] on button "+" at bounding box center [375, 162] width 9 height 9
click at [351, 162] on button "-" at bounding box center [350, 162] width 8 height 9
type input "1"
click at [330, 209] on div "Asignar protecciones" at bounding box center [308, 210] width 256 height 9
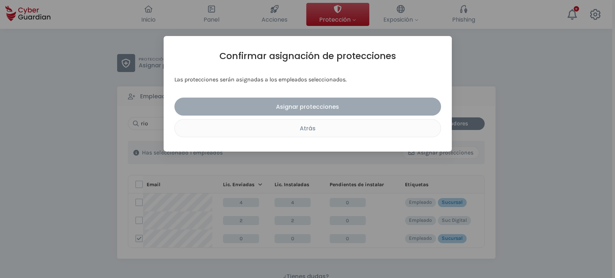
click at [314, 104] on div "Asignar protecciones" at bounding box center [308, 106] width 256 height 9
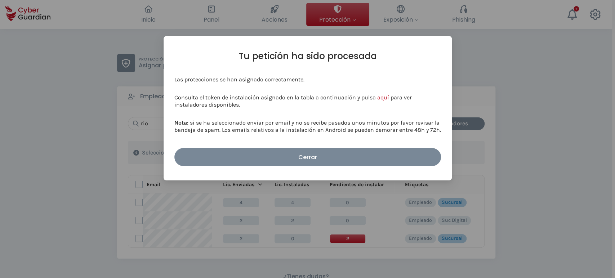
click at [317, 155] on div "Cerrar" at bounding box center [308, 157] width 256 height 9
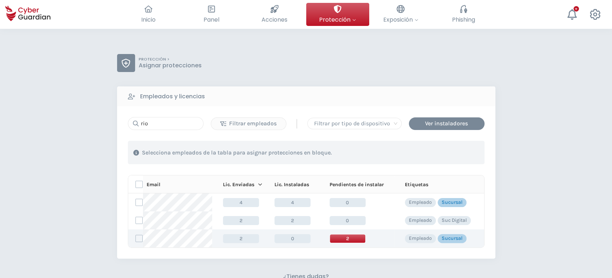
click at [350, 240] on span "2" at bounding box center [348, 238] width 36 height 9
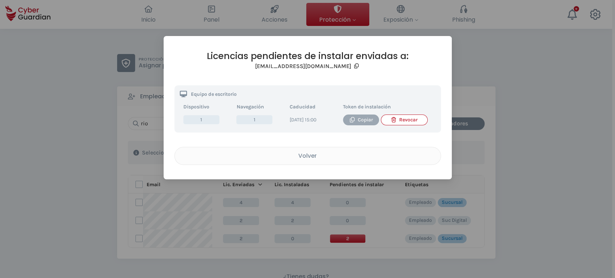
click at [362, 118] on div "Copiar" at bounding box center [360, 120] width 25 height 8
click at [303, 158] on div "Volver" at bounding box center [307, 155] width 255 height 9
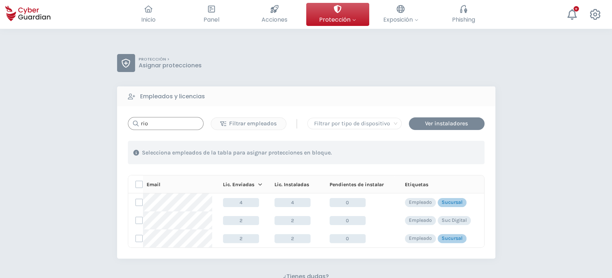
drag, startPoint x: 168, startPoint y: 125, endPoint x: 145, endPoint y: 122, distance: 23.2
click at [145, 122] on input "rio" at bounding box center [166, 123] width 76 height 13
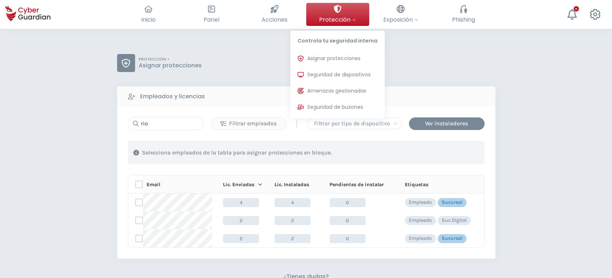
click at [335, 13] on icon at bounding box center [338, 9] width 8 height 8
drag, startPoint x: 334, startPoint y: 68, endPoint x: 334, endPoint y: 72, distance: 4.0
click at [334, 68] on button "Seguridad de dispositivos Protecciones instaladas en los dispositivos de tu org…" at bounding box center [337, 75] width 94 height 14
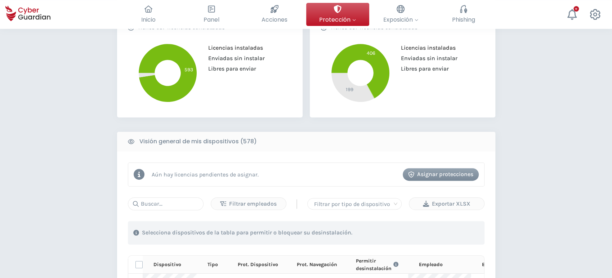
scroll to position [280, 0]
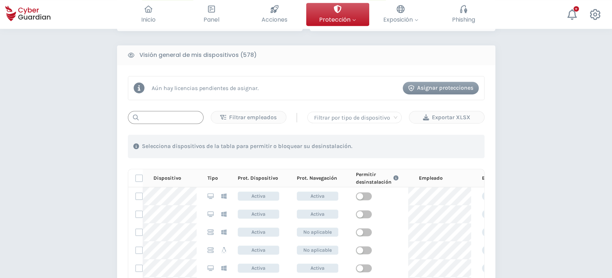
click at [155, 116] on input "text" at bounding box center [166, 117] width 76 height 13
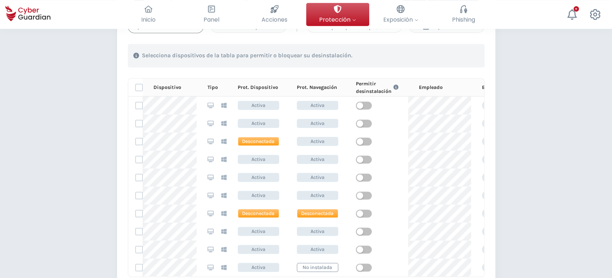
scroll to position [400, 0]
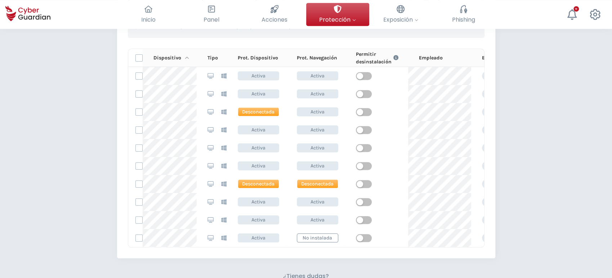
type input "uas"
click at [176, 55] on div "Dispositivo" at bounding box center [174, 58] width 43 height 8
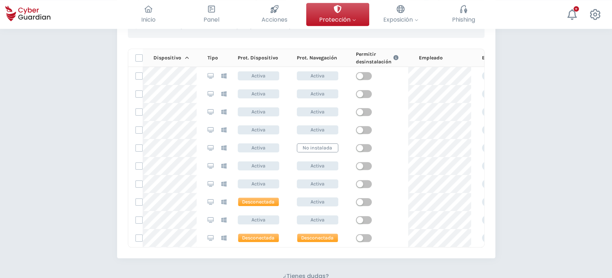
click at [176, 55] on div "Dispositivo" at bounding box center [174, 58] width 43 height 8
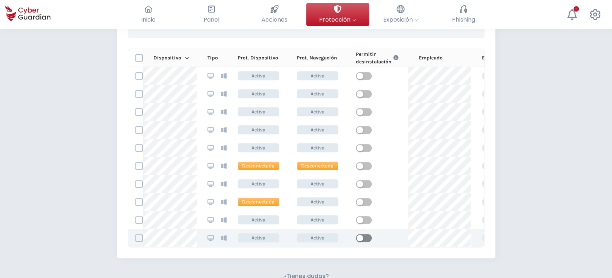
scroll to position [97, 0]
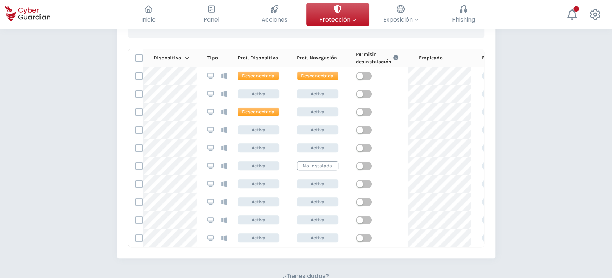
click at [524, 158] on div "PROTECCIÓN > Seguridad de dispositivos ¿Cómo funciona? Añade empleados Instala …" at bounding box center [306, 20] width 612 height 783
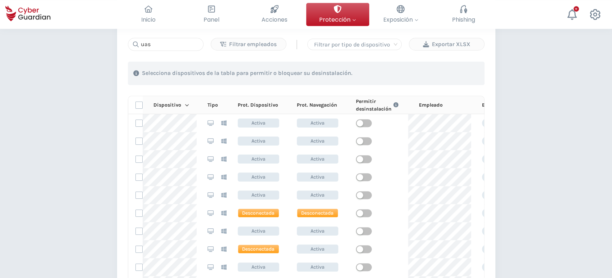
scroll to position [360, 0]
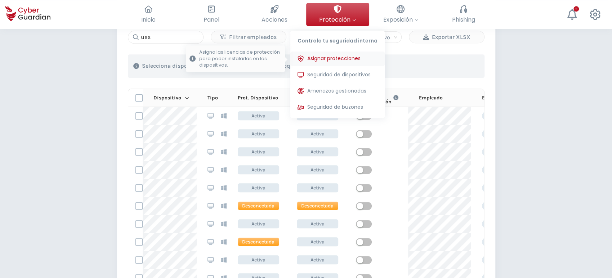
click at [321, 61] on span "Asignar protecciones" at bounding box center [333, 59] width 53 height 8
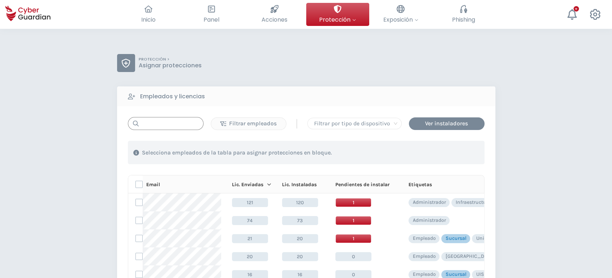
click at [174, 118] on input "text" at bounding box center [166, 123] width 76 height 13
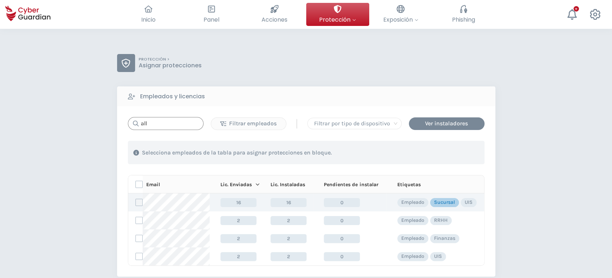
type input "all"
click at [138, 202] on label at bounding box center [138, 202] width 7 height 7
click at [136, 202] on input "checkbox" at bounding box center [136, 202] width 0 height 6
click at [430, 155] on div "Asignar protecciones" at bounding box center [440, 152] width 65 height 9
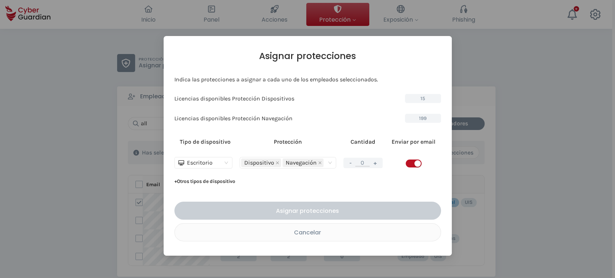
click at [375, 165] on button "+" at bounding box center [375, 162] width 9 height 9
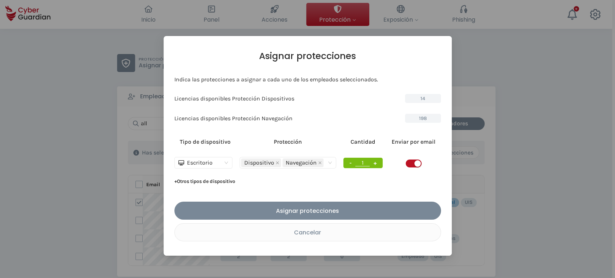
click at [375, 165] on button "+" at bounding box center [375, 162] width 9 height 9
type input "4"
click at [412, 164] on span "button" at bounding box center [414, 164] width 16 height 8
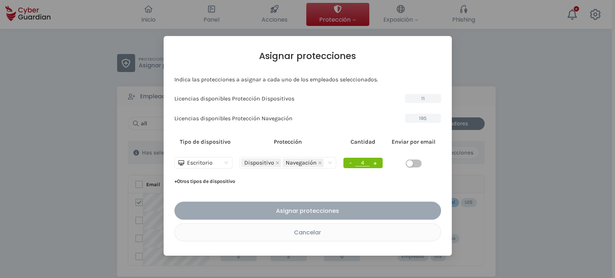
click at [298, 210] on div "Asignar protecciones" at bounding box center [308, 210] width 256 height 9
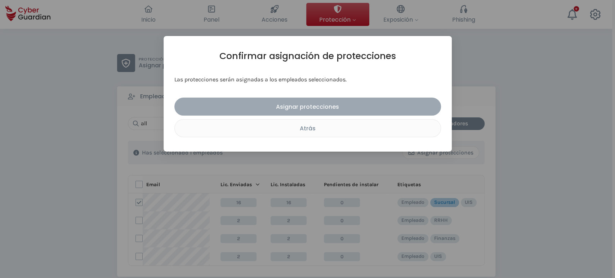
click at [302, 104] on div "Asignar protecciones" at bounding box center [308, 106] width 256 height 9
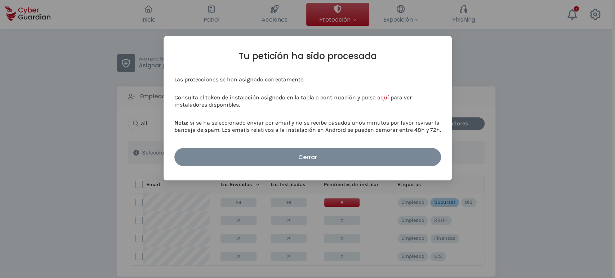
drag, startPoint x: 325, startPoint y: 153, endPoint x: 333, endPoint y: 166, distance: 15.6
click at [325, 153] on div "Cerrar" at bounding box center [308, 157] width 256 height 9
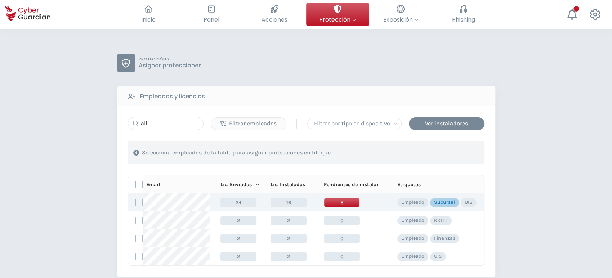
click at [349, 204] on span "8" at bounding box center [342, 202] width 36 height 9
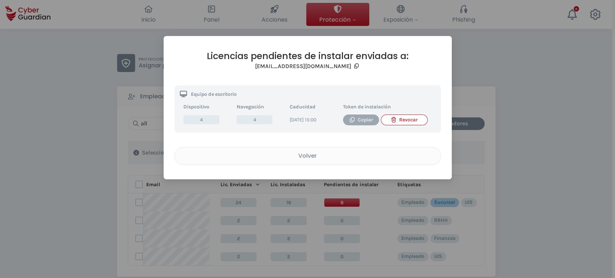
click at [361, 120] on div "Copiar" at bounding box center [360, 120] width 25 height 8
click at [301, 160] on div "Volver" at bounding box center [307, 155] width 255 height 9
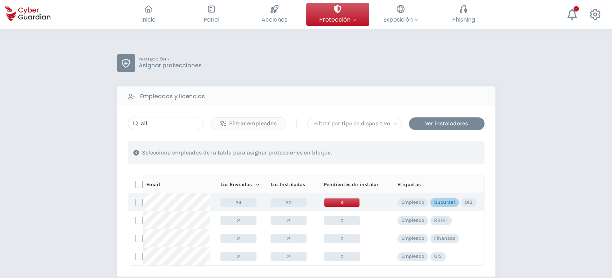
click at [334, 202] on span "4" at bounding box center [342, 202] width 36 height 9
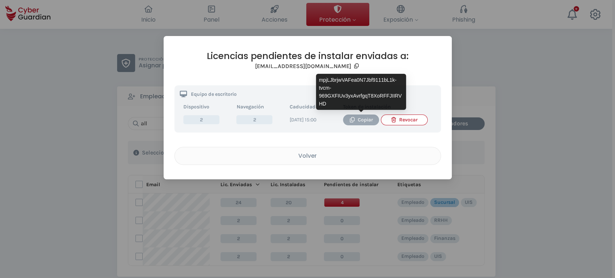
click at [363, 120] on div "Copiar" at bounding box center [360, 120] width 25 height 8
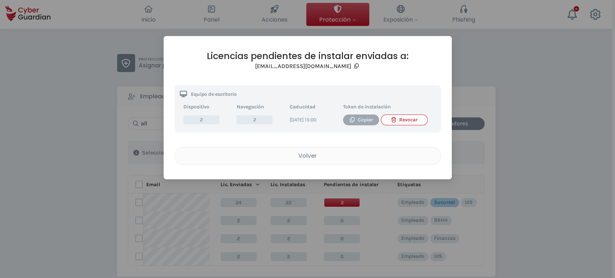
click at [355, 121] on div "Copiar" at bounding box center [360, 120] width 25 height 8
click at [332, 160] on div "Volver" at bounding box center [307, 155] width 255 height 9
